Goal: Information Seeking & Learning: Learn about a topic

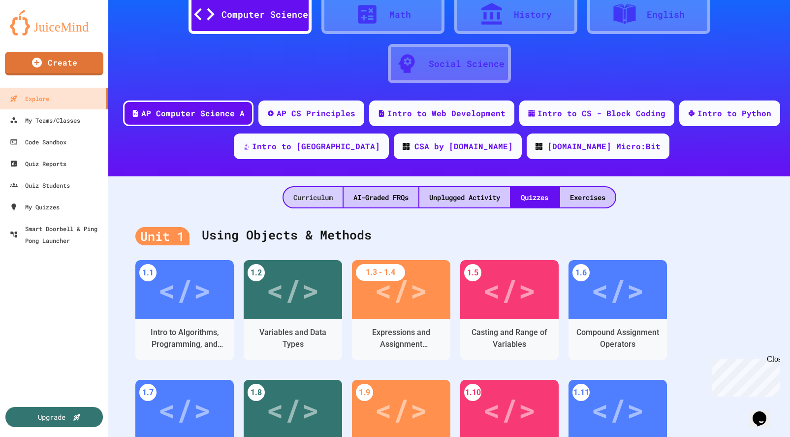
scroll to position [47, 0]
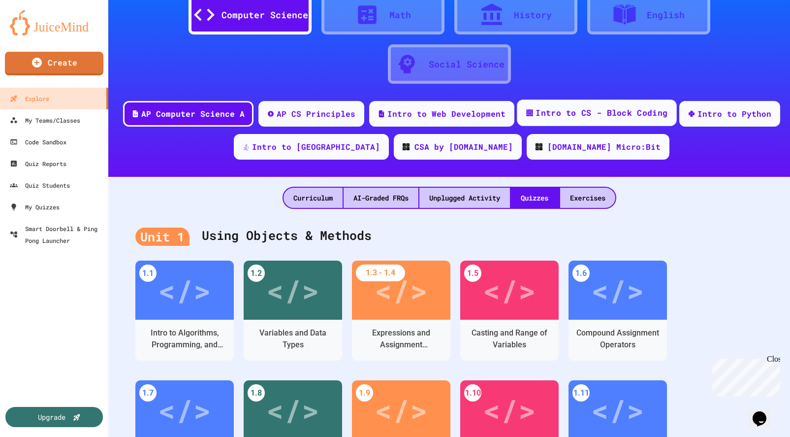
click at [592, 116] on div "Intro to CS - Block Coding" at bounding box center [602, 113] width 132 height 12
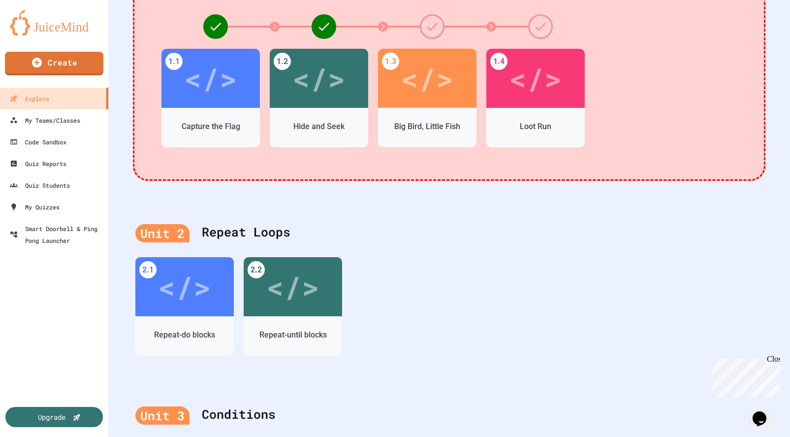
scroll to position [291, 0]
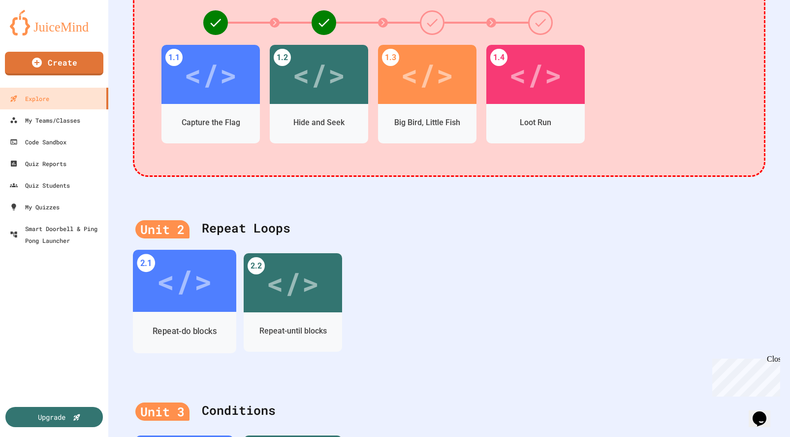
click at [173, 301] on div "</>" at bounding box center [185, 280] width 56 height 47
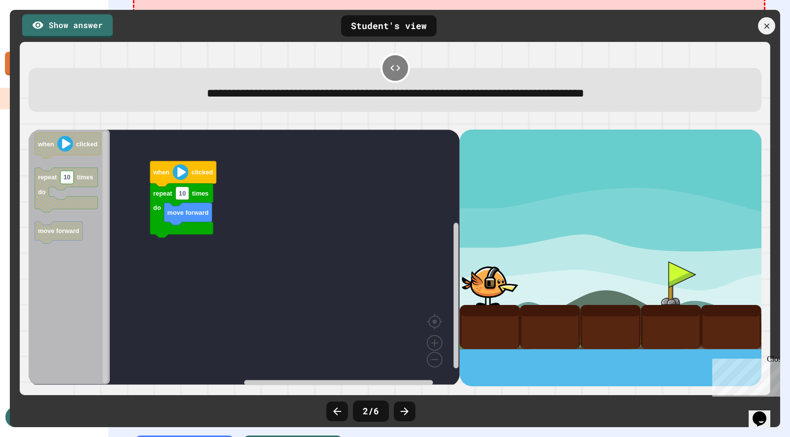
click at [770, 26] on icon at bounding box center [767, 26] width 9 height 9
